Goal: Task Accomplishment & Management: Manage account settings

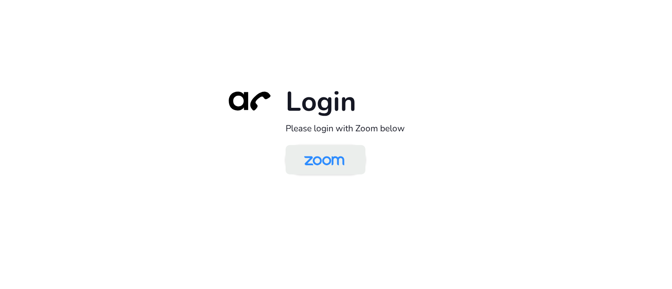
click at [344, 160] on img at bounding box center [324, 160] width 58 height 27
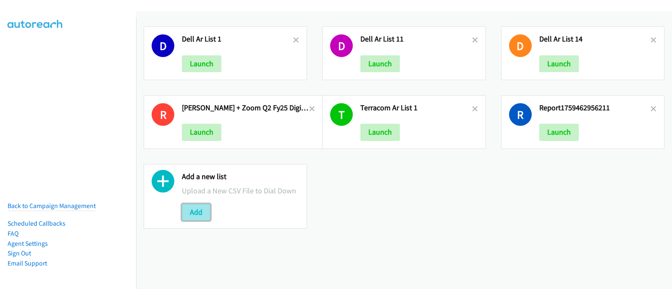
click at [194, 216] on button "Add" at bounding box center [196, 212] width 29 height 17
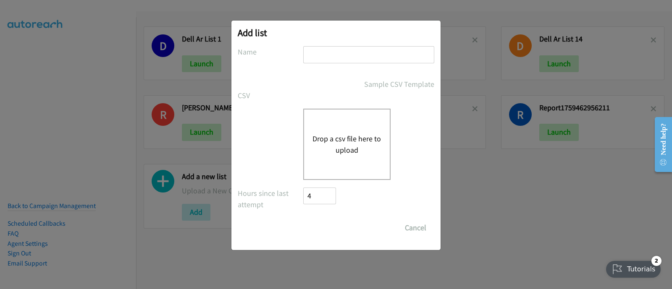
click at [327, 128] on div "Drop a csv file here to upload" at bounding box center [346, 144] width 87 height 71
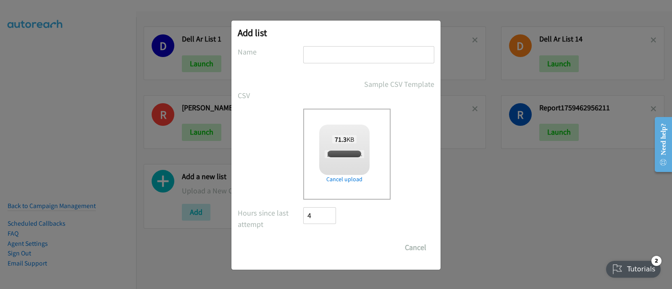
click at [311, 56] on input "text" at bounding box center [368, 54] width 131 height 17
paste input "Rubi Nguyen + Zoom Q2FY25 Digital Phone ASEAN"
type input "Rubi Nguyen + Zoom Q2FY25 Digital Phone ASEAN"
checkbox input "true"
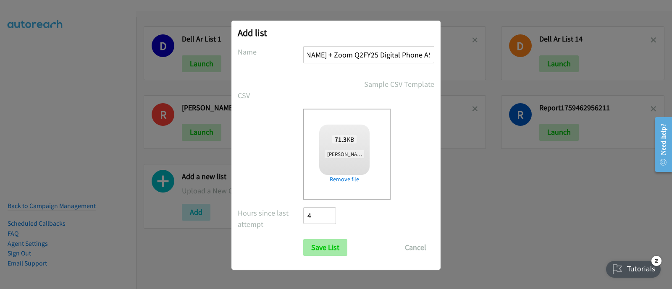
type input "Rubi Nguyen + Zoom Q2FY25 Digital Phone ASEAN"
click at [330, 248] on input "Save List" at bounding box center [325, 247] width 44 height 17
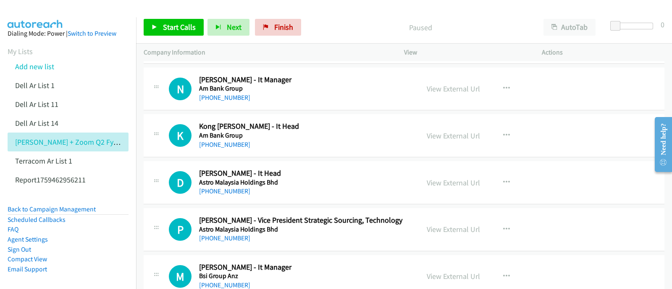
scroll to position [2676, 0]
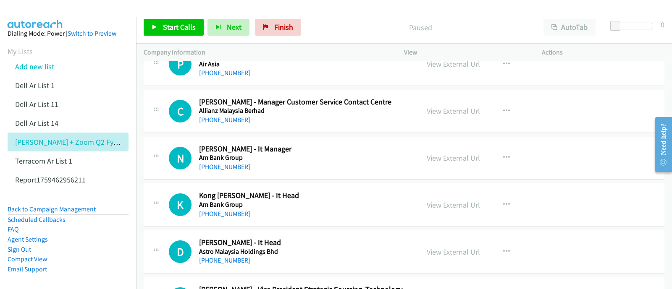
click at [157, 109] on icon at bounding box center [156, 111] width 10 height 4
drag, startPoint x: 392, startPoint y: 114, endPoint x: 397, endPoint y: 112, distance: 4.7
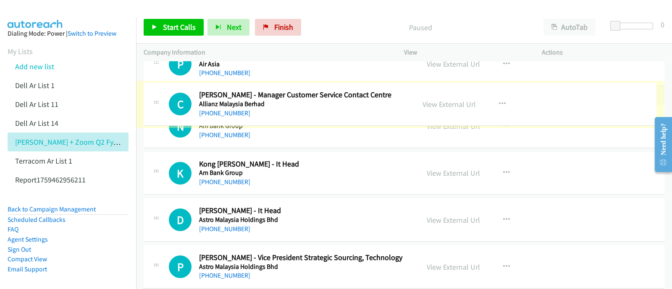
drag, startPoint x: 397, startPoint y: 112, endPoint x: 430, endPoint y: 95, distance: 37.7
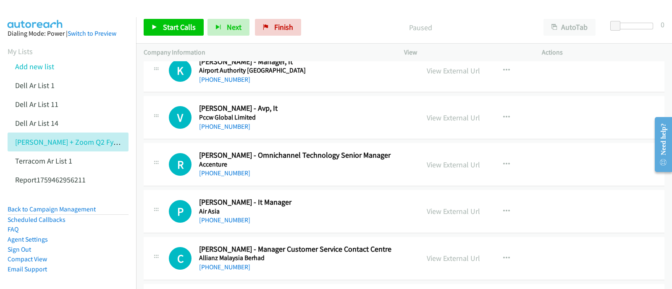
scroll to position [2519, 0]
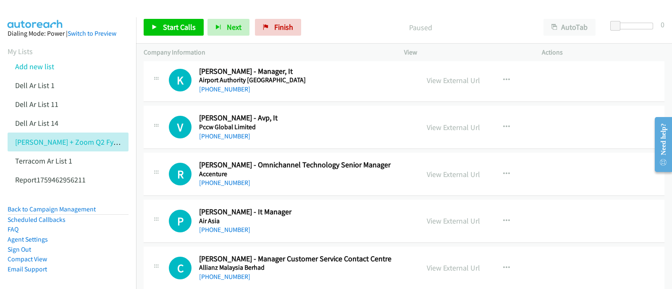
click at [390, 170] on h5 "Accenture" at bounding box center [303, 174] width 209 height 8
click at [527, 172] on div "View External Url View External Url Schedule/Manage Callback Start Calls Here R…" at bounding box center [491, 174] width 145 height 28
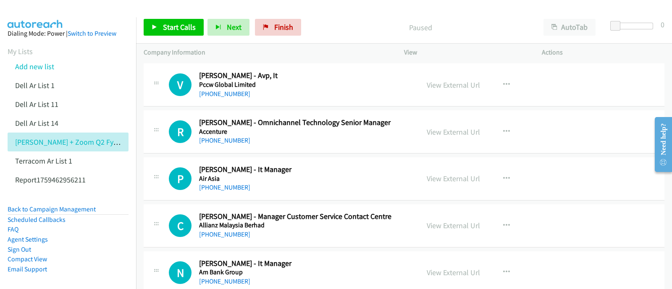
scroll to position [2571, 0]
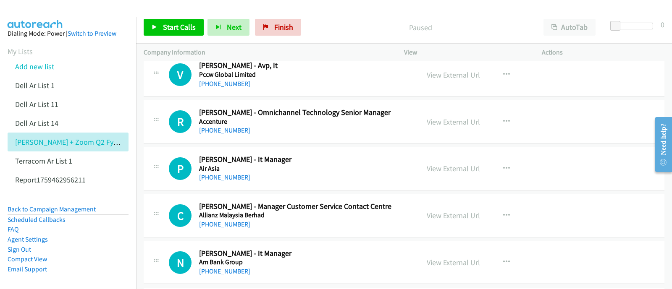
click at [165, 120] on div "R Callback Scheduled [PERSON_NAME] - Omnichannel Technology Senior Manager Acce…" at bounding box center [281, 122] width 260 height 28
click at [315, 126] on div "[PHONE_NUMBER]" at bounding box center [303, 131] width 209 height 10
click at [315, 118] on h5 "Accenture" at bounding box center [303, 122] width 209 height 8
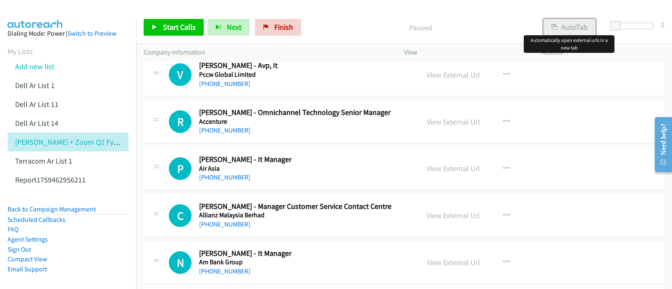
click at [573, 26] on button "AutoTab" at bounding box center [569, 27] width 52 height 17
